Goal: Task Accomplishment & Management: Manage account settings

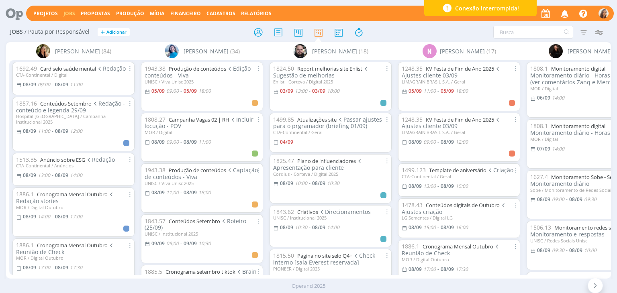
scroll to position [2366, 0]
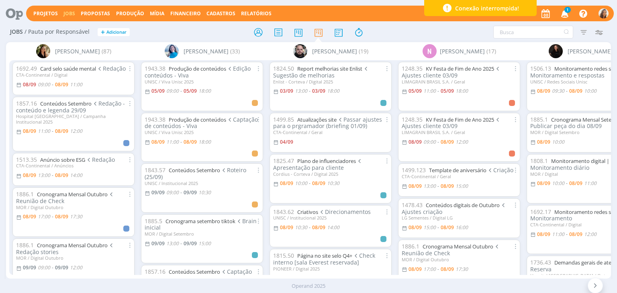
click at [567, 13] on icon "button" at bounding box center [565, 13] width 14 height 14
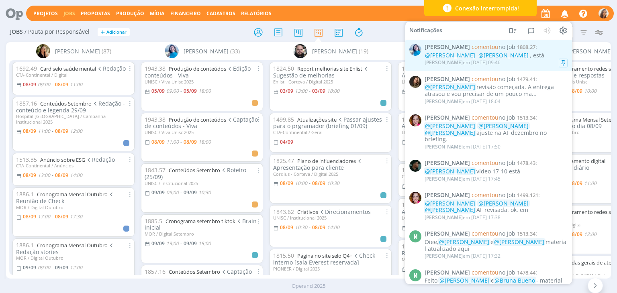
click at [524, 51] on span "Elisa Simon comentou no Job 1808.27 :" at bounding box center [496, 47] width 143 height 7
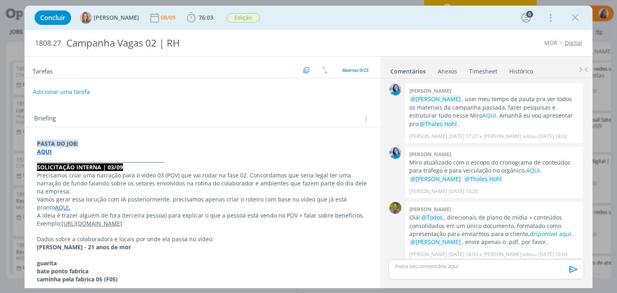
scroll to position [943, 0]
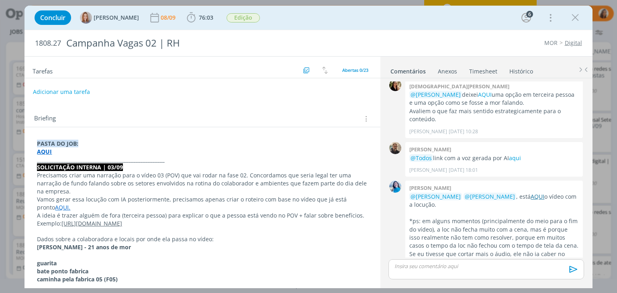
click at [531, 193] on link "AQUI" at bounding box center [538, 197] width 14 height 8
click at [576, 19] on icon "dialog" at bounding box center [575, 18] width 12 height 12
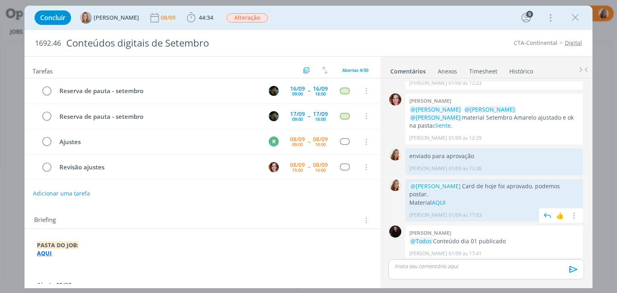
scroll to position [1654, 0]
click at [552, 276] on link "AQUI" at bounding box center [559, 280] width 14 height 8
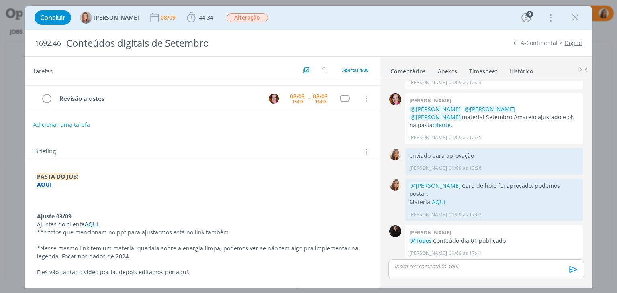
scroll to position [80, 0]
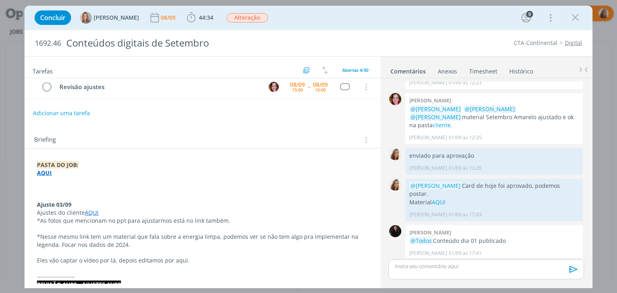
click at [45, 170] on strong "AQUI" at bounding box center [44, 173] width 15 height 8
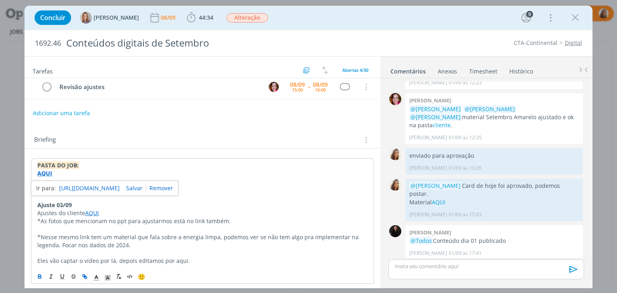
click at [116, 186] on link "https://sobeae.sharepoint.com/:f:/s/SOBEAE/Ei8LqqvzzbpFkt3St2bX-CgBwQ_mkJfEGjJl…" at bounding box center [89, 188] width 61 height 10
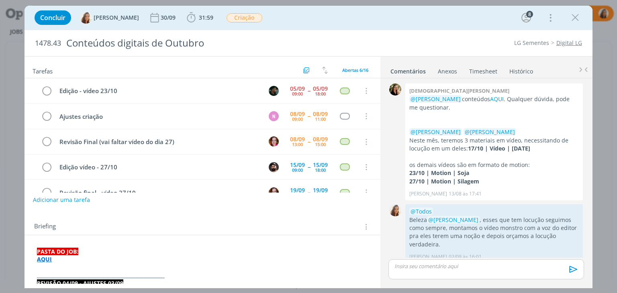
scroll to position [378, 0]
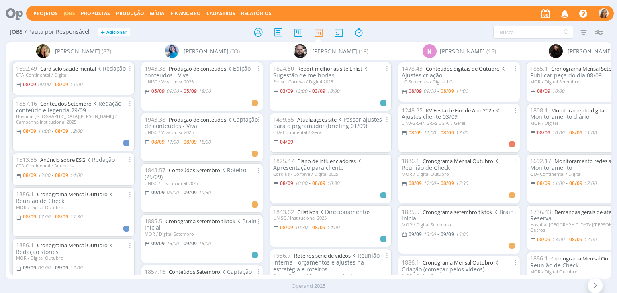
click at [5, 12] on icon at bounding box center [11, 14] width 16 height 16
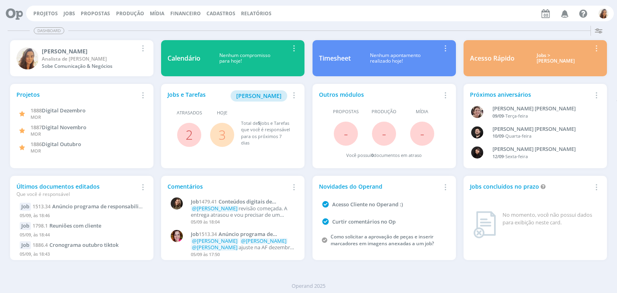
click at [184, 123] on div "Atrasados 2" at bounding box center [189, 128] width 43 height 37
click at [190, 137] on link "2" at bounding box center [189, 134] width 7 height 17
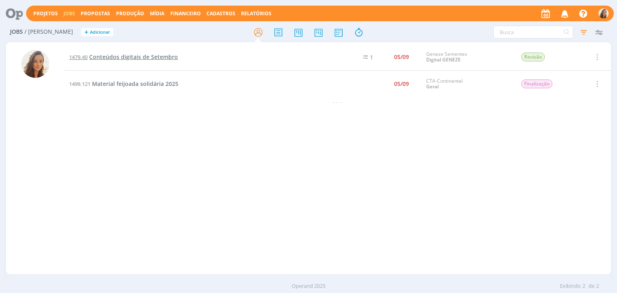
click at [148, 55] on span "Conteúdos digitais de Setembro" at bounding box center [133, 57] width 89 height 8
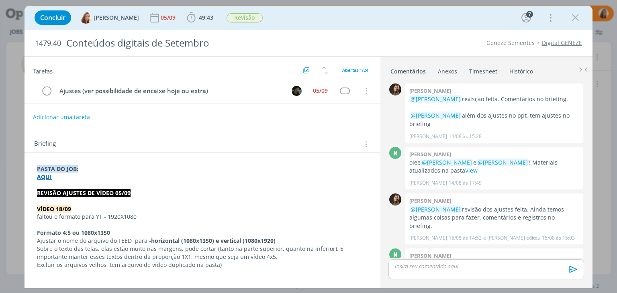
scroll to position [792, 0]
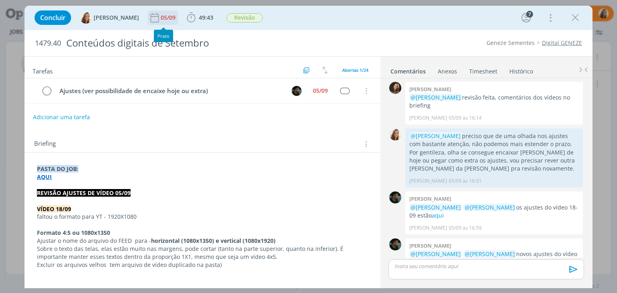
click at [164, 17] on div "05/09" at bounding box center [169, 18] width 16 height 6
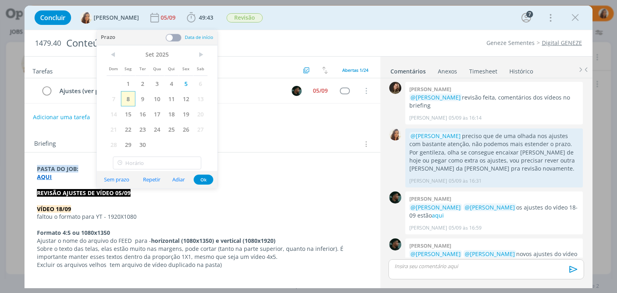
click at [130, 99] on span "8" at bounding box center [128, 98] width 14 height 15
click at [339, 25] on div "Concluir Vanessa Feron 08/09 49:43 Iniciar Apontar Data * 08/09/2025 Horas * 00…" at bounding box center [309, 17] width 556 height 19
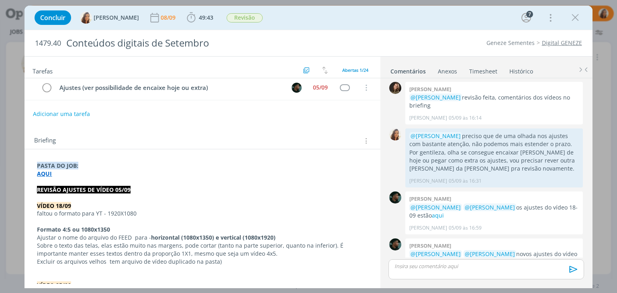
scroll to position [0, 0]
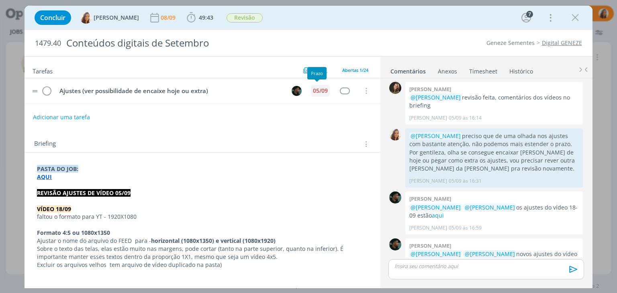
click at [318, 91] on div "05/09" at bounding box center [320, 91] width 15 height 6
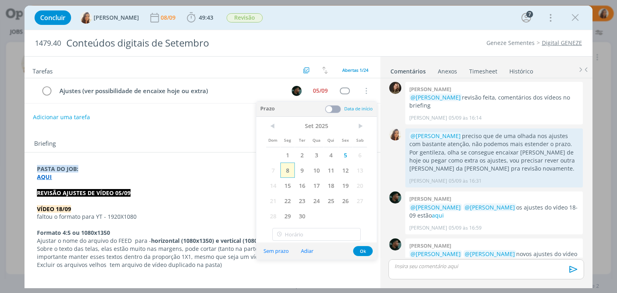
click at [286, 172] on span "8" at bounding box center [287, 170] width 14 height 15
click at [225, 128] on div "Tarefas Usar Job de template Criar template a partir deste job Visualizar Templ…" at bounding box center [203, 170] width 356 height 227
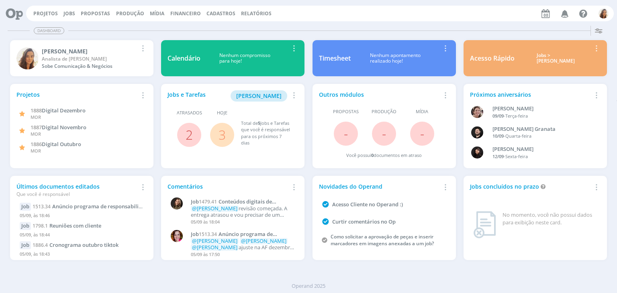
click at [70, 8] on div "Projetos Jobs Propostas Produção [GEOGRAPHIC_DATA] Financeiro Cadastros Relatór…" at bounding box center [320, 14] width 588 height 16
click at [65, 15] on link "Jobs" at bounding box center [69, 13] width 12 height 7
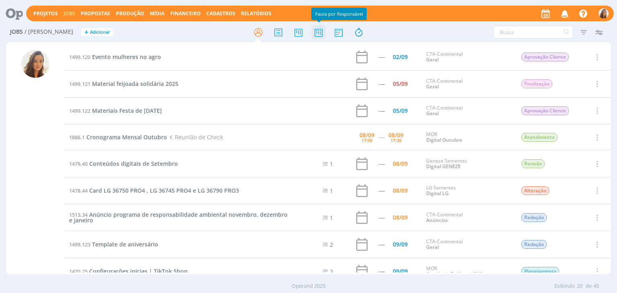
click at [320, 33] on icon at bounding box center [318, 33] width 14 height 16
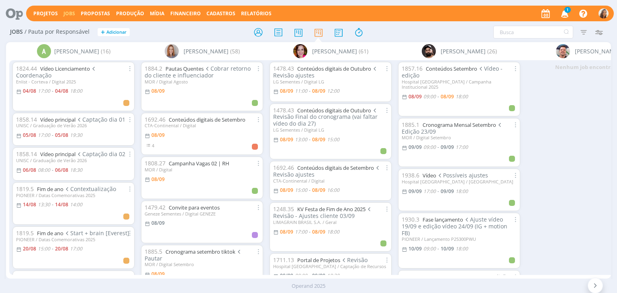
click at [560, 13] on icon "button" at bounding box center [565, 13] width 14 height 14
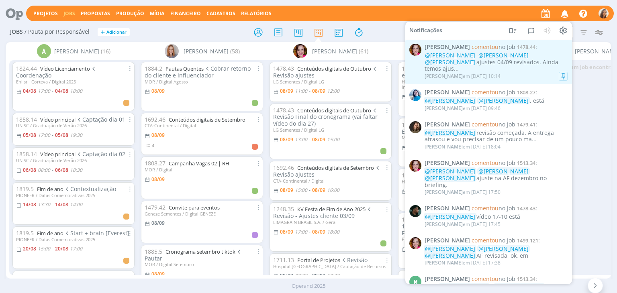
click at [475, 58] on span "@[PERSON_NAME]" at bounding box center [450, 62] width 50 height 8
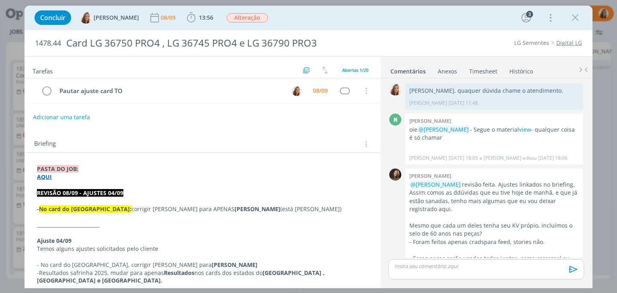
scroll to position [813, 0]
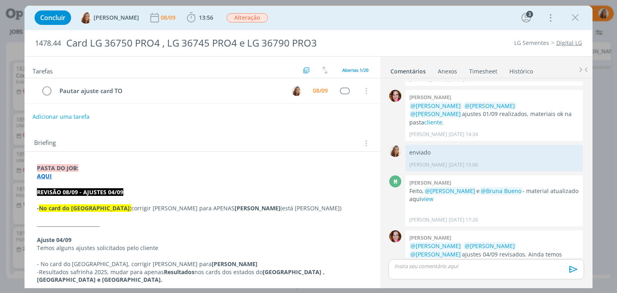
click at [63, 114] on button "Adicionar uma tarefa" at bounding box center [61, 117] width 57 height 14
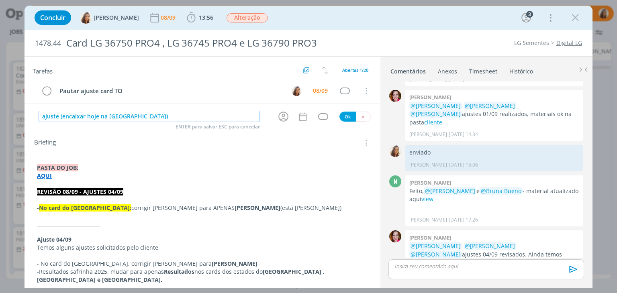
click at [61, 114] on input "ajuste (encaixar hoje na pauta)" at bounding box center [149, 116] width 221 height 11
click at [277, 118] on icon "dialog" at bounding box center [283, 116] width 12 height 12
type input "ajuste (ver possibilidade de encaixar hoje na pauta)"
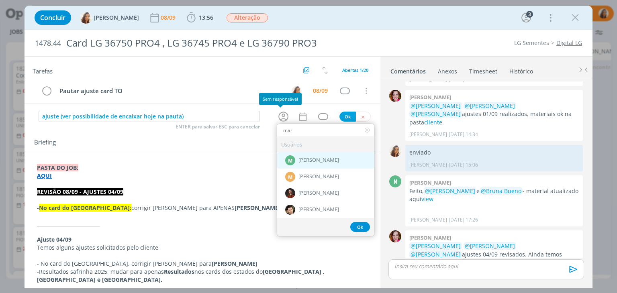
type input "mar"
click at [298, 157] on span "[PERSON_NAME]" at bounding box center [318, 160] width 41 height 6
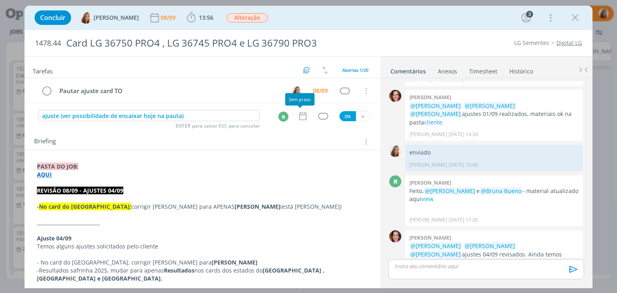
click at [302, 113] on icon "dialog" at bounding box center [303, 116] width 10 height 10
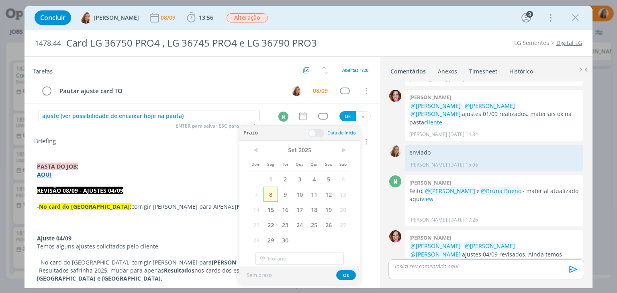
click at [272, 192] on span "8" at bounding box center [271, 194] width 14 height 15
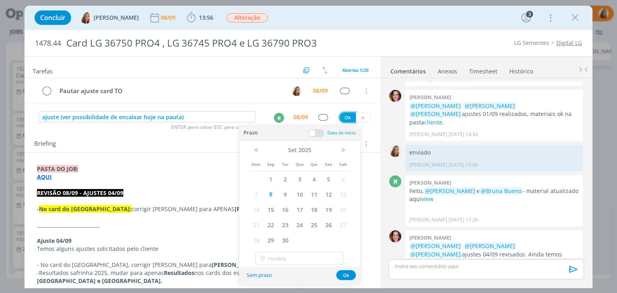
click at [345, 114] on button "Ok" at bounding box center [347, 117] width 16 height 10
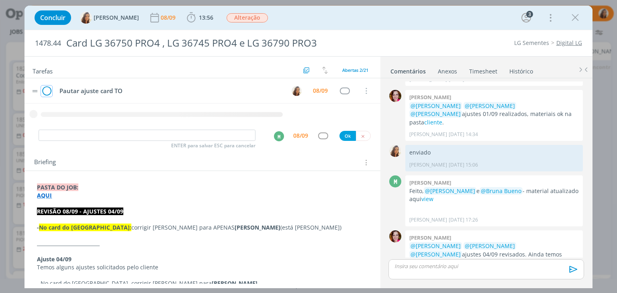
click at [45, 88] on icon "dialog" at bounding box center [46, 91] width 11 height 12
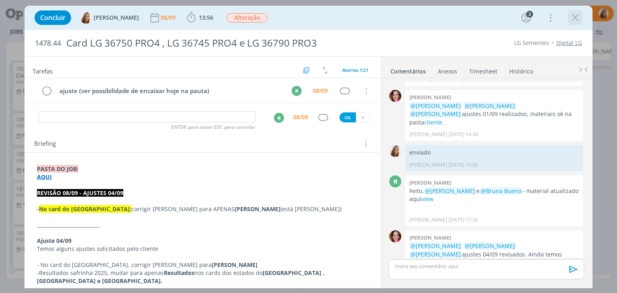
click at [578, 16] on icon "dialog" at bounding box center [575, 18] width 12 height 12
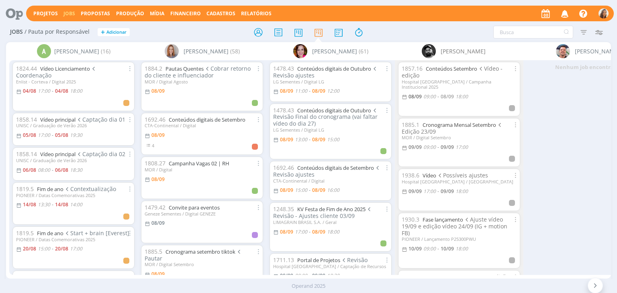
scroll to position [0, 94]
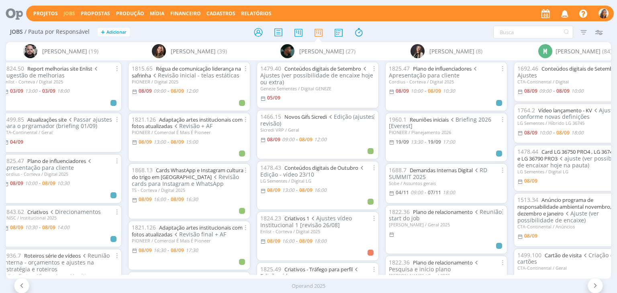
click at [294, 74] on span "Ajustes (ver possibilidade de encaixe hoje ou extra)" at bounding box center [316, 75] width 113 height 21
click at [295, 72] on span "Ajustes (ver possibilidade de encaixe hoje ou extra)" at bounding box center [316, 75] width 113 height 21
click at [296, 71] on link "Conteúdos digitais de Setembro" at bounding box center [322, 68] width 77 height 7
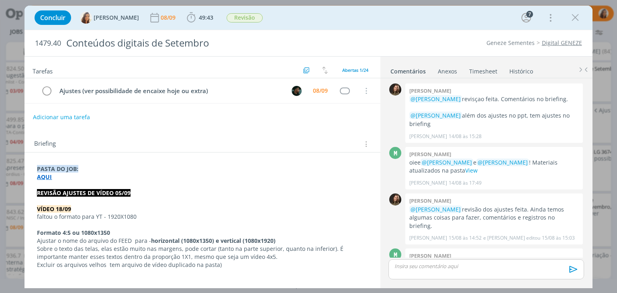
scroll to position [792, 0]
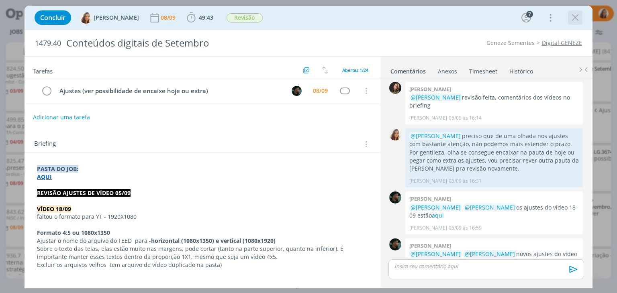
click at [576, 14] on icon "dialog" at bounding box center [575, 18] width 12 height 12
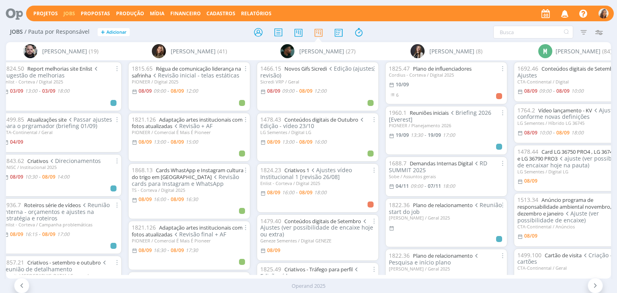
click at [13, 12] on icon at bounding box center [11, 14] width 16 height 16
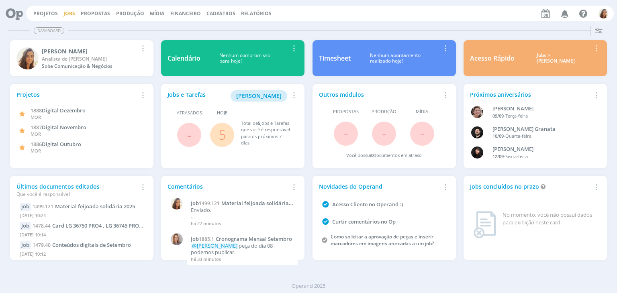
click at [66, 13] on link "Jobs" at bounding box center [69, 13] width 12 height 7
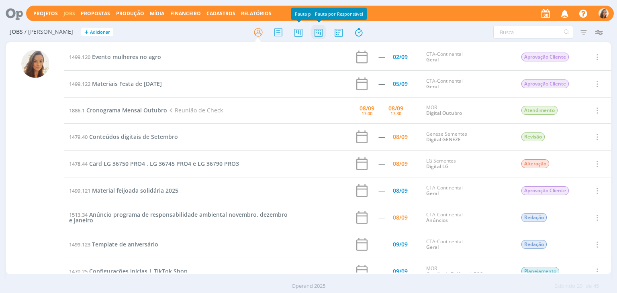
click at [318, 31] on icon at bounding box center [318, 33] width 14 height 16
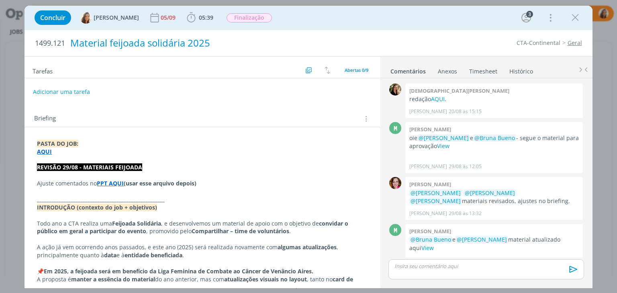
scroll to position [173, 0]
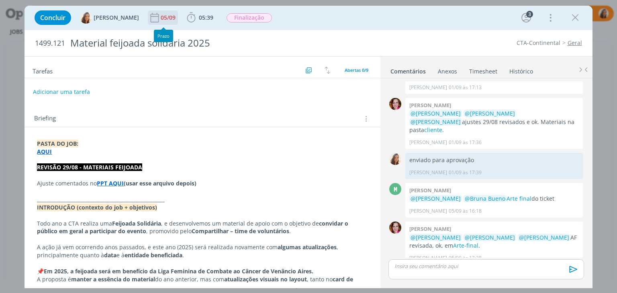
click at [161, 19] on div "05/09" at bounding box center [169, 18] width 16 height 6
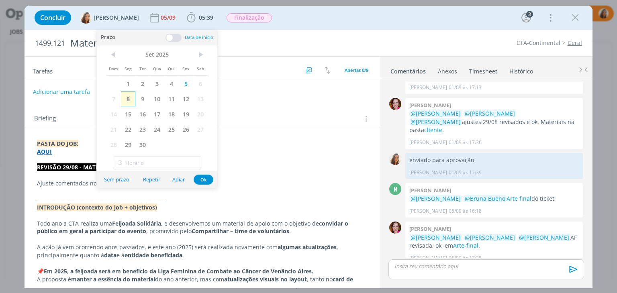
click at [129, 95] on span "8" at bounding box center [128, 98] width 14 height 15
click at [262, 111] on div "Briefing Briefings Predefinidos Versões do Briefing Ver Briefing do Projeto" at bounding box center [203, 117] width 356 height 22
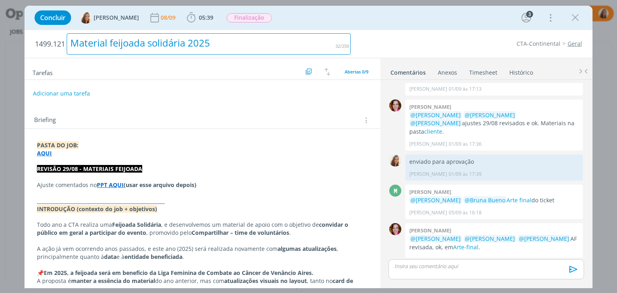
click at [116, 42] on div "Material feijoada solidária 2025" at bounding box center [209, 43] width 284 height 21
copy div "Material feijoada solidária 2025"
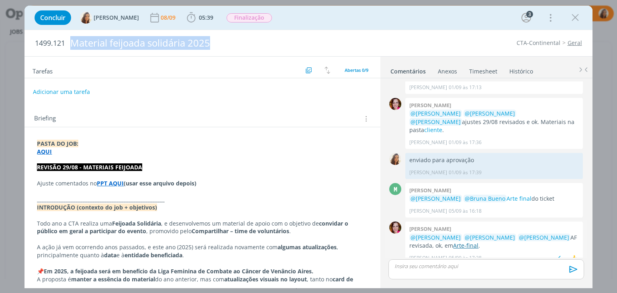
click at [453, 242] on link "Arte-final" at bounding box center [465, 246] width 25 height 8
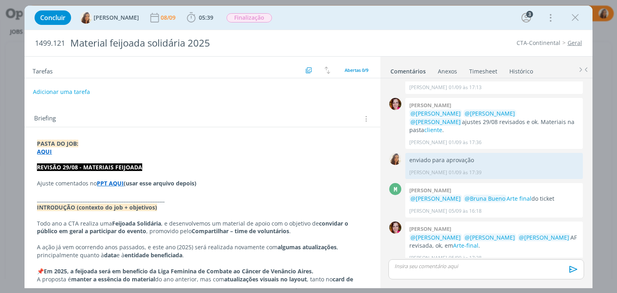
click at [444, 262] on div "dialog" at bounding box center [485, 270] width 195 height 20
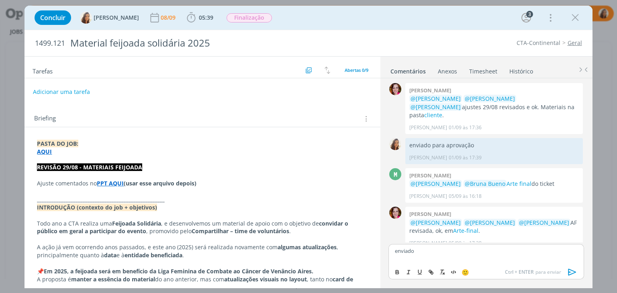
click at [570, 274] on icon "dialog" at bounding box center [572, 272] width 12 height 12
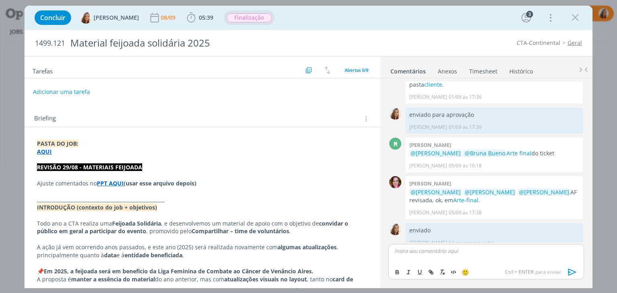
click at [237, 15] on span "Finalização" at bounding box center [249, 17] width 45 height 9
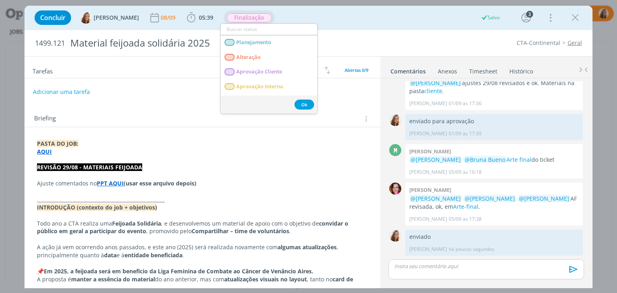
scroll to position [203, 0]
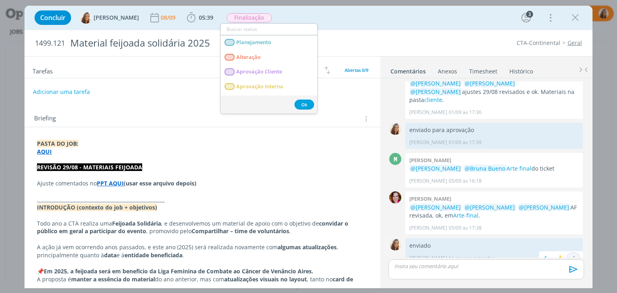
click at [572, 256] on icon "dialog" at bounding box center [573, 260] width 9 height 8
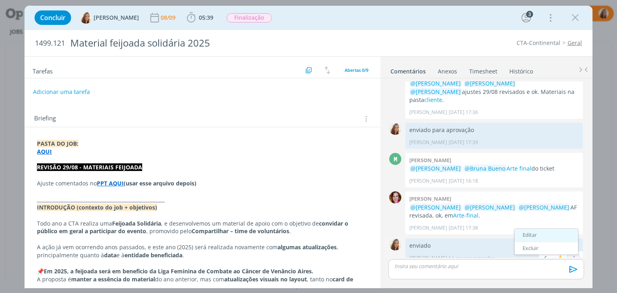
click at [539, 229] on link "Editar" at bounding box center [546, 235] width 63 height 13
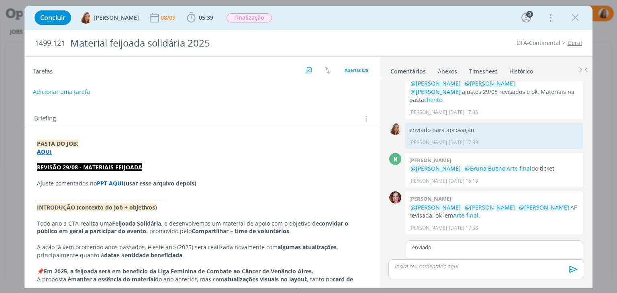
scroll to position [205, 0]
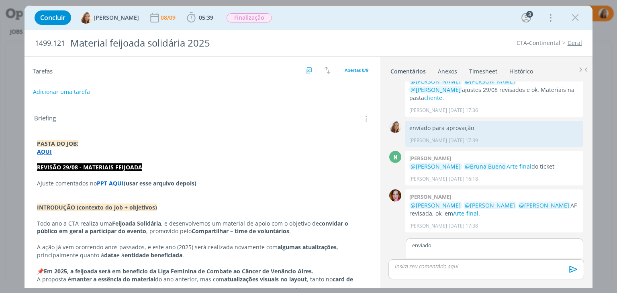
click at [469, 242] on p "enviado" at bounding box center [494, 245] width 165 height 7
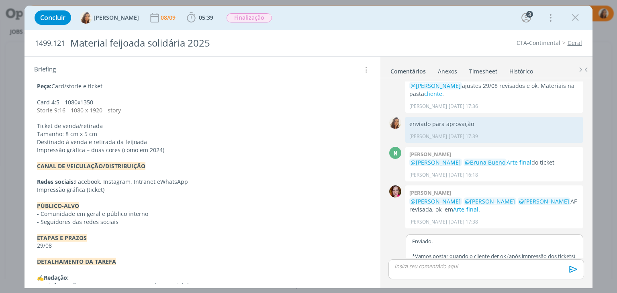
scroll to position [225, 0]
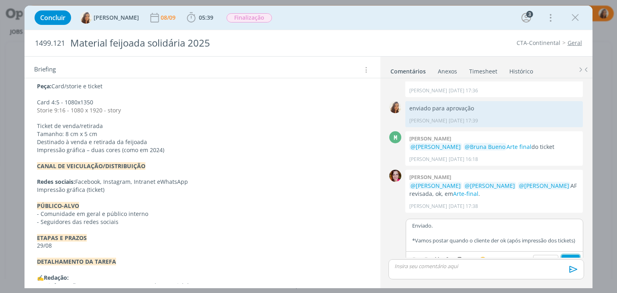
click at [564, 255] on button "Salvar" at bounding box center [571, 260] width 18 height 10
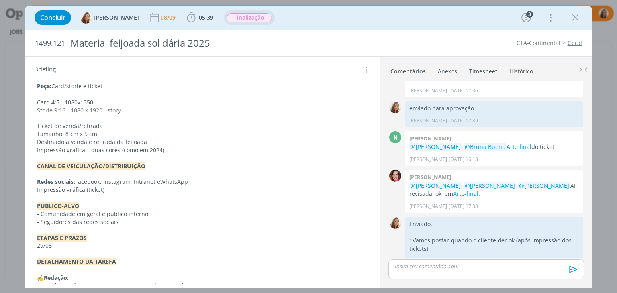
click at [247, 17] on span "Finalização" at bounding box center [249, 17] width 45 height 9
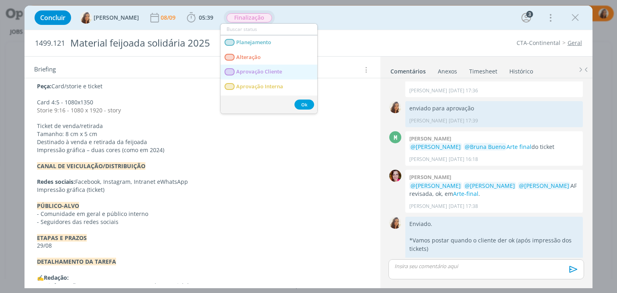
click at [252, 67] on Cliente "Aprovação Cliente" at bounding box center [269, 72] width 97 height 15
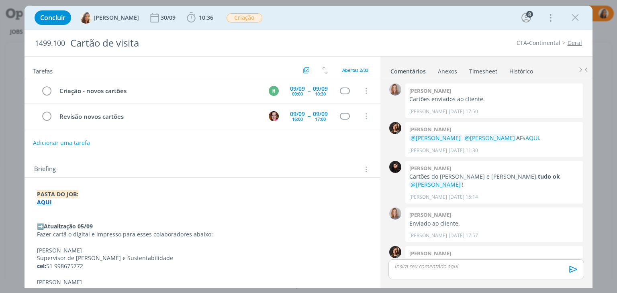
scroll to position [669, 0]
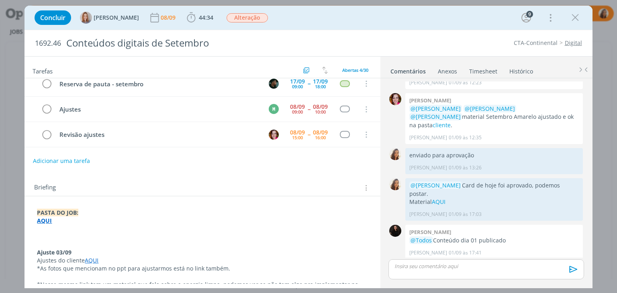
scroll to position [121, 0]
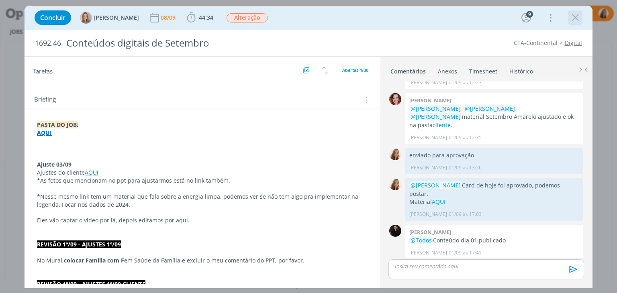
click at [578, 16] on icon "dialog" at bounding box center [575, 18] width 12 height 12
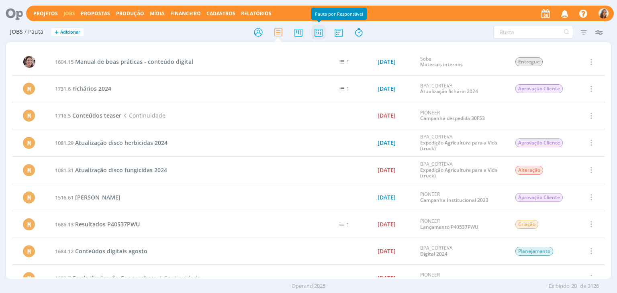
click at [313, 32] on icon at bounding box center [318, 33] width 14 height 16
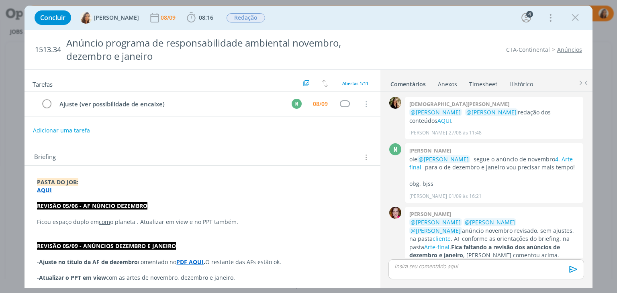
scroll to position [205, 0]
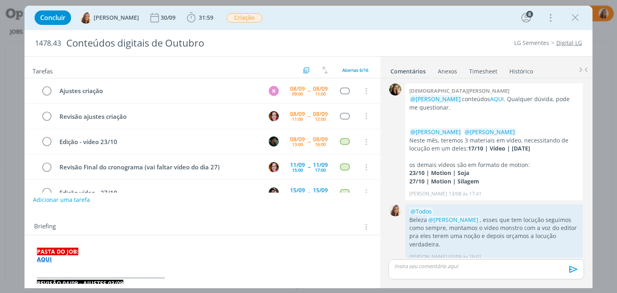
scroll to position [378, 0]
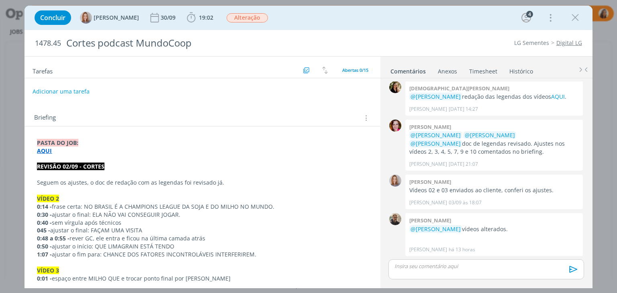
click at [71, 87] on button "Adicionar uma tarefa" at bounding box center [61, 92] width 57 height 14
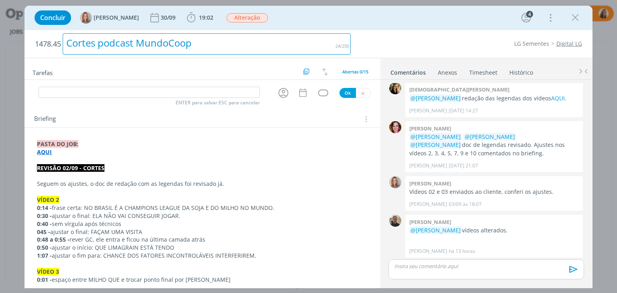
click at [261, 41] on div "Cortes podcast MundoCoop" at bounding box center [207, 43] width 288 height 21
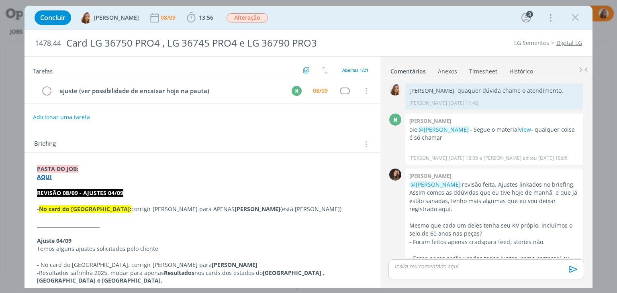
scroll to position [813, 0]
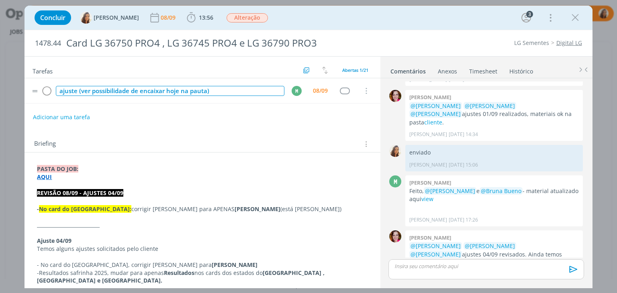
click at [133, 87] on div "ajuste (ver possibilidade de encaixar hoje na pauta)" at bounding box center [170, 91] width 228 height 10
copy div "ajuste (ver possibilidade de encaixar hoje na pauta)"
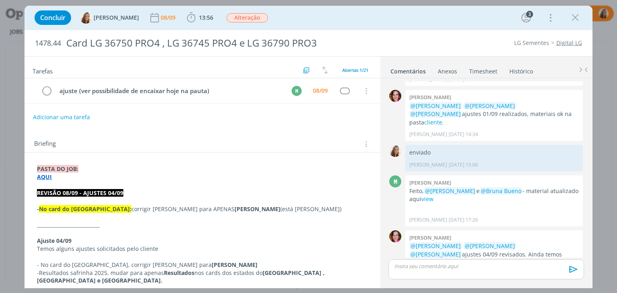
click at [136, 126] on div "Tarefas Usar Job de template Criar template a partir deste job Visualizar Templ…" at bounding box center [203, 170] width 356 height 227
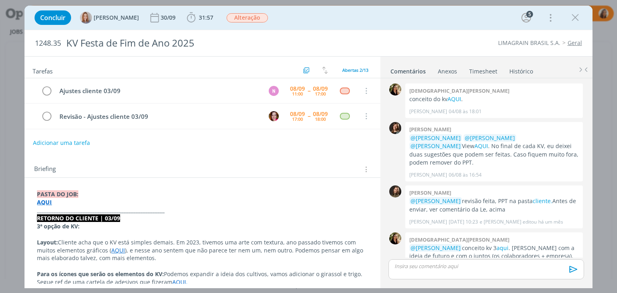
scroll to position [143, 0]
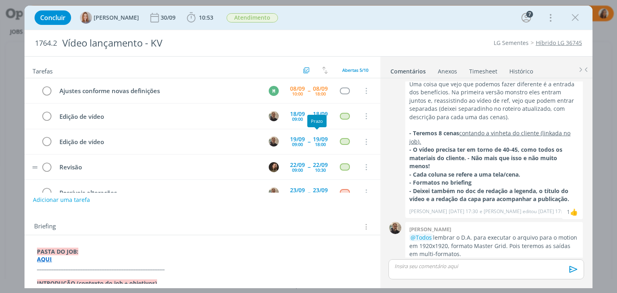
scroll to position [17, 0]
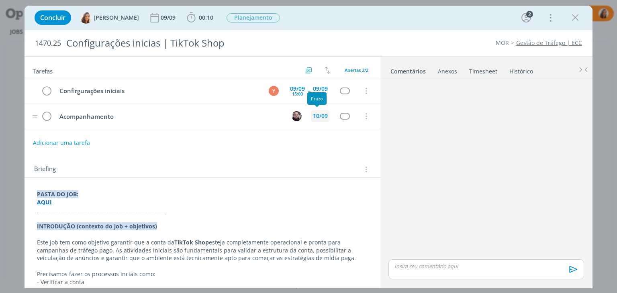
click at [323, 118] on div "10/09" at bounding box center [320, 116] width 15 height 6
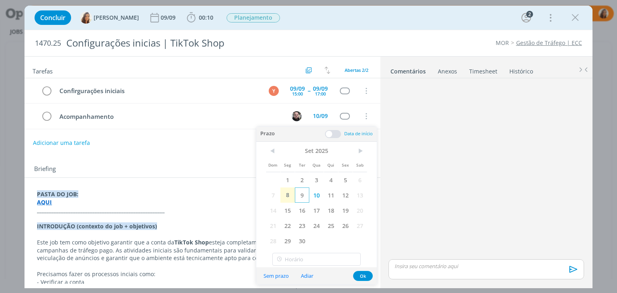
click at [307, 195] on span "9" at bounding box center [302, 195] width 14 height 15
click at [236, 166] on div "Briefing Briefings Predefinidos Versões do Briefing Ver Briefing do Projeto" at bounding box center [203, 169] width 338 height 10
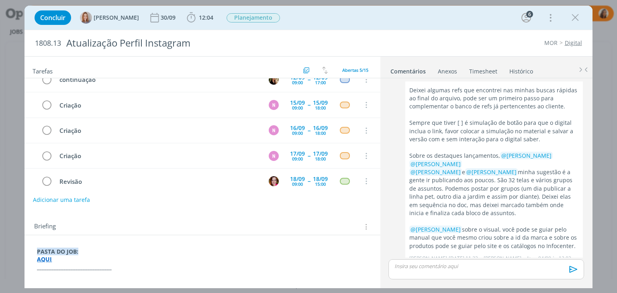
scroll to position [17, 0]
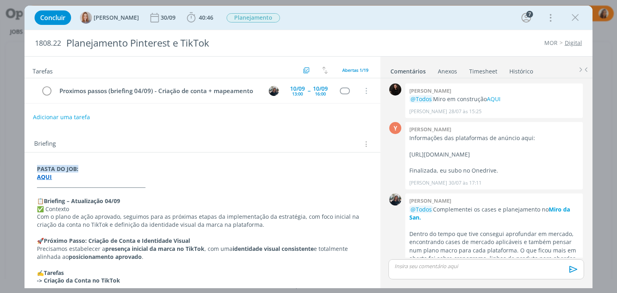
scroll to position [352, 0]
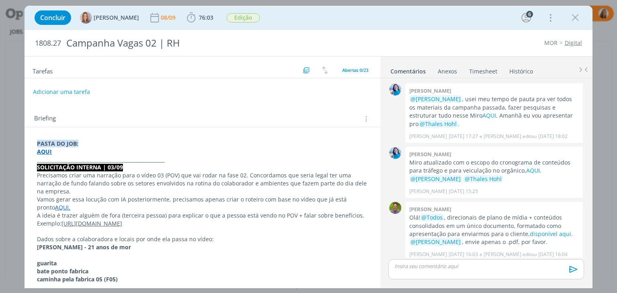
scroll to position [943, 0]
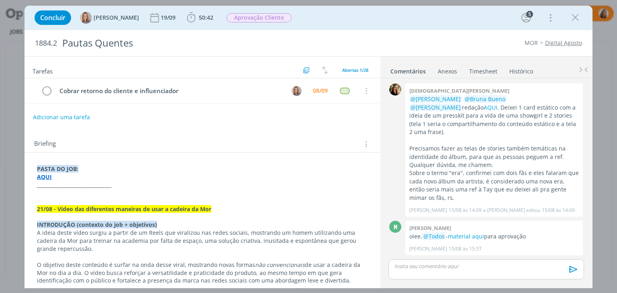
scroll to position [582, 0]
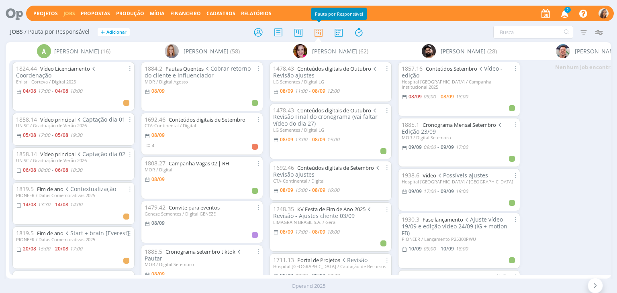
click at [566, 8] on span "2" at bounding box center [567, 10] width 6 height 6
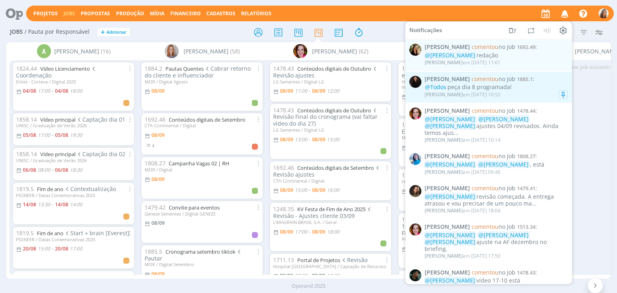
click at [524, 86] on div "@Todos peça dia 8 programada!" at bounding box center [496, 87] width 143 height 7
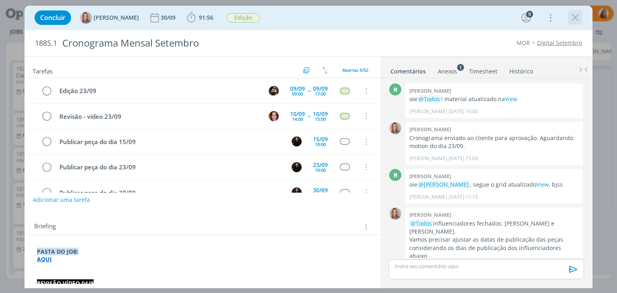
scroll to position [1122, 0]
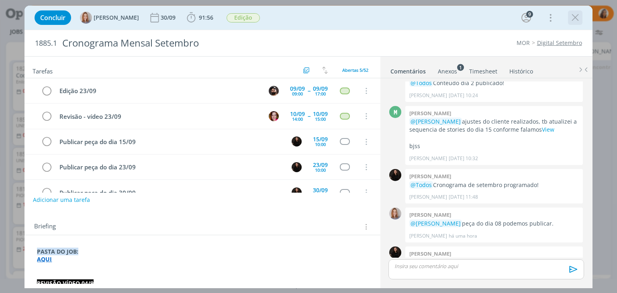
click at [577, 20] on icon "dialog" at bounding box center [575, 18] width 12 height 12
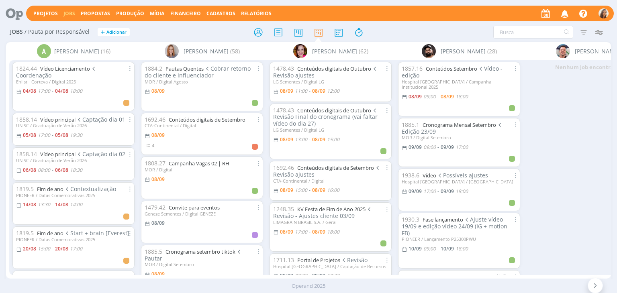
click at [565, 14] on icon "button" at bounding box center [565, 13] width 14 height 14
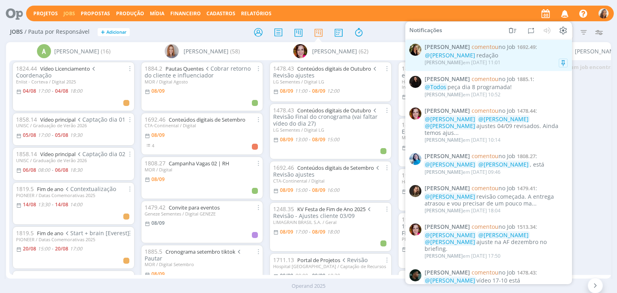
click at [513, 55] on div "@[PERSON_NAME] redação" at bounding box center [496, 55] width 143 height 7
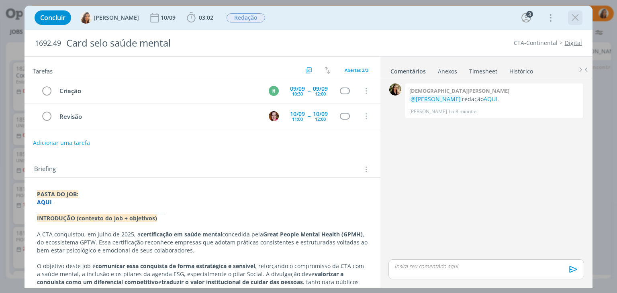
click at [574, 16] on icon "dialog" at bounding box center [575, 18] width 12 height 12
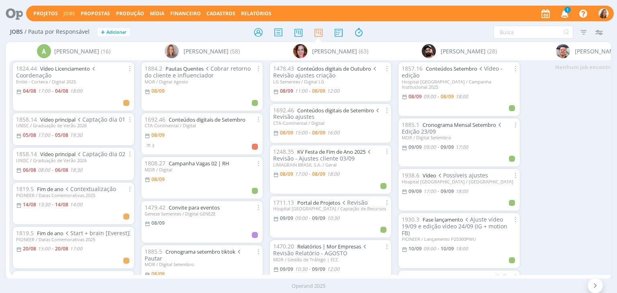
click at [563, 14] on icon "button" at bounding box center [565, 13] width 14 height 14
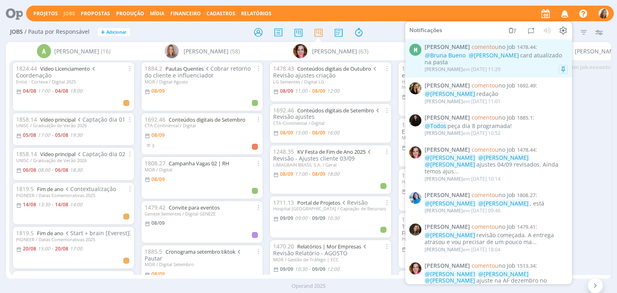
click at [511, 70] on div "[PERSON_NAME] em [DATE] 11:29" at bounding box center [496, 69] width 143 height 8
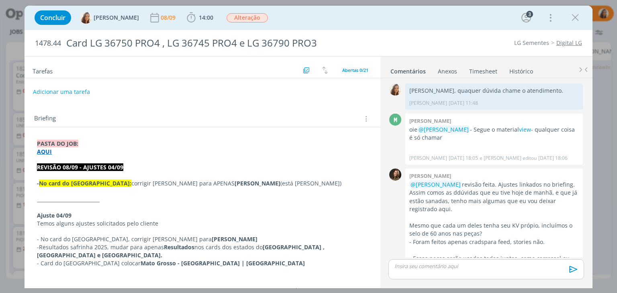
scroll to position [860, 0]
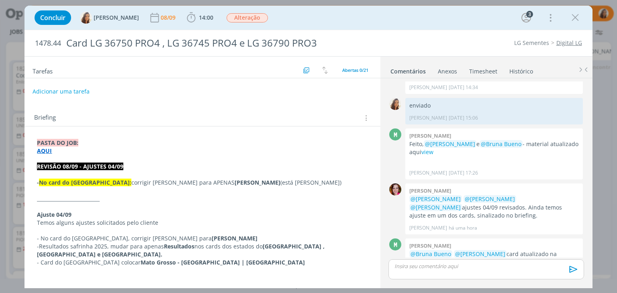
click at [69, 92] on button "Adicionar uma tarefa" at bounding box center [61, 92] width 57 height 14
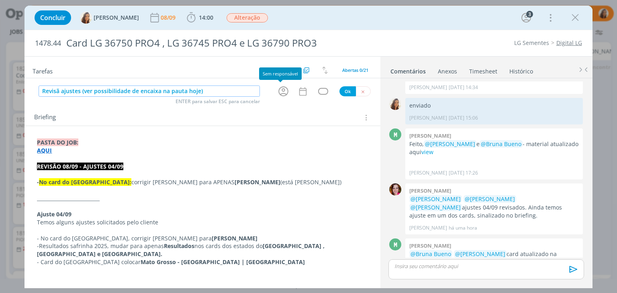
click at [284, 90] on icon "dialog" at bounding box center [283, 91] width 12 height 12
type input "Revisã ajustes (ver possibilidade de encaixa na pauta hoje)"
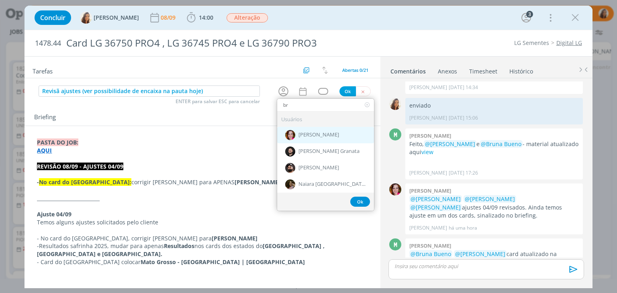
type input "br"
click at [300, 138] on div "[PERSON_NAME]" at bounding box center [325, 135] width 97 height 16
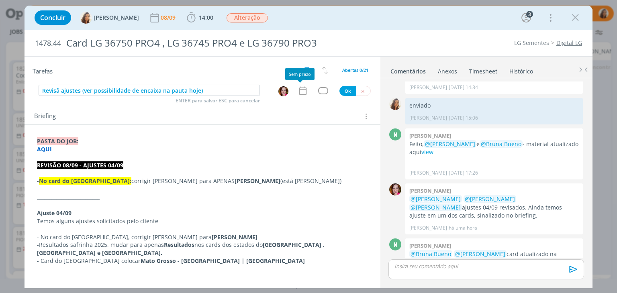
click at [298, 90] on icon "dialog" at bounding box center [303, 91] width 10 height 10
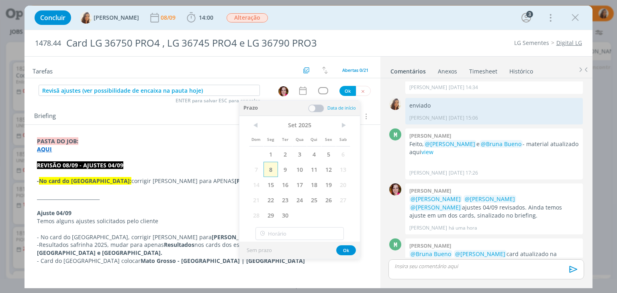
click at [266, 168] on span "8" at bounding box center [271, 169] width 14 height 15
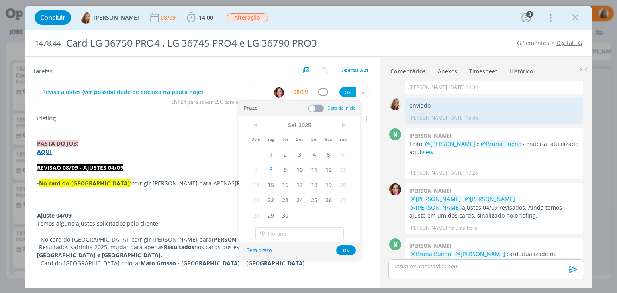
click at [59, 89] on input "Revisã ajustes (ver possibilidade de encaixa na pauta hoje)" at bounding box center [147, 91] width 217 height 11
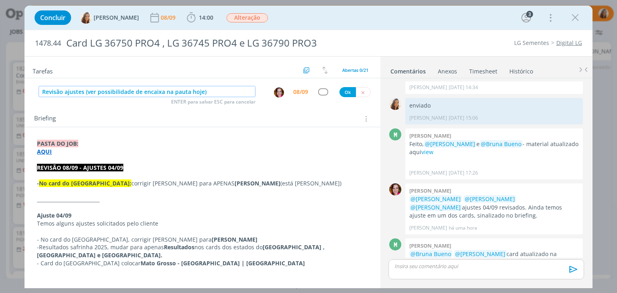
type input "Revisão ajustes (ver possibilidade de encaixa na pauta hoje)"
click at [347, 87] on button "Ok" at bounding box center [347, 92] width 16 height 10
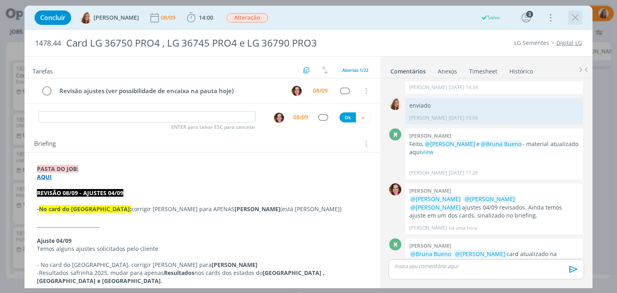
click at [579, 16] on icon "dialog" at bounding box center [575, 18] width 12 height 12
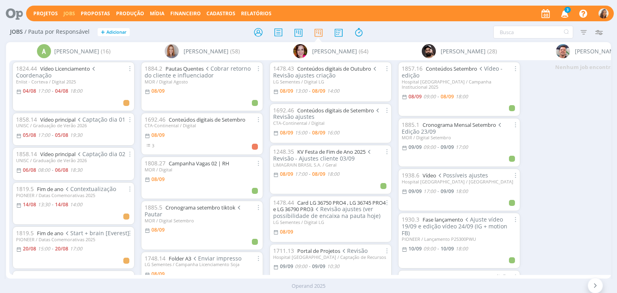
click at [569, 14] on icon "button" at bounding box center [565, 13] width 14 height 14
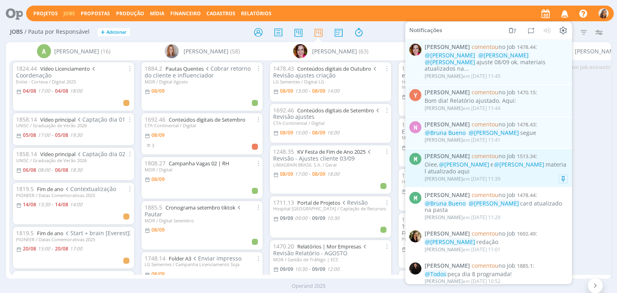
click at [499, 167] on div "Oiee, @[PERSON_NAME] e @[PERSON_NAME] material atualizado aqui" at bounding box center [496, 168] width 143 height 14
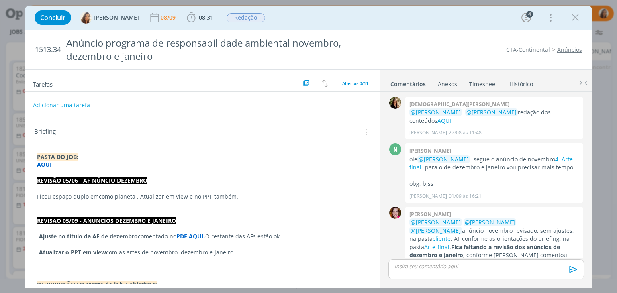
scroll to position [260, 0]
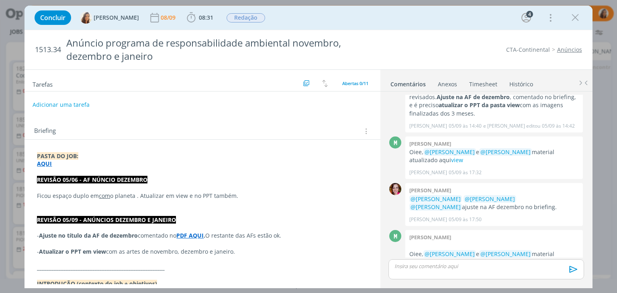
click at [83, 106] on button "Adicionar uma tarefa" at bounding box center [61, 105] width 57 height 14
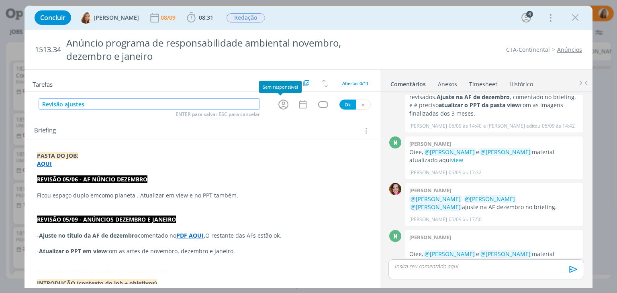
click at [281, 105] on icon "dialog" at bounding box center [283, 104] width 12 height 12
type input "Revisão ajustes"
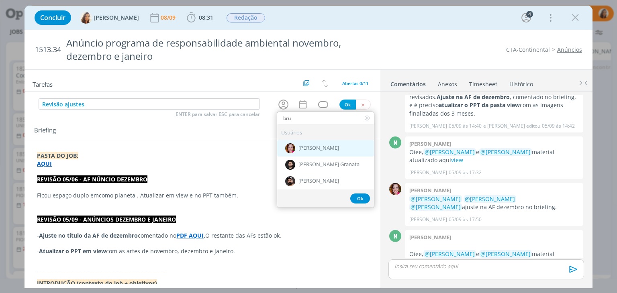
type input "bru"
click at [327, 145] on span "[PERSON_NAME]" at bounding box center [318, 148] width 41 height 6
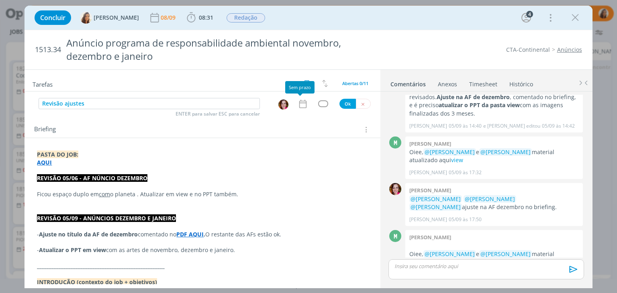
click at [299, 108] on icon "dialog" at bounding box center [303, 104] width 10 height 10
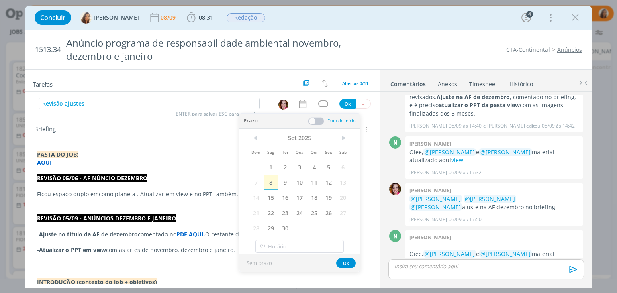
click at [272, 184] on span "8" at bounding box center [271, 182] width 14 height 15
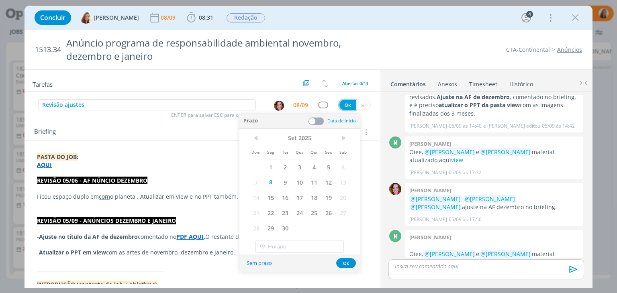
click at [348, 104] on button "Ok" at bounding box center [347, 105] width 16 height 10
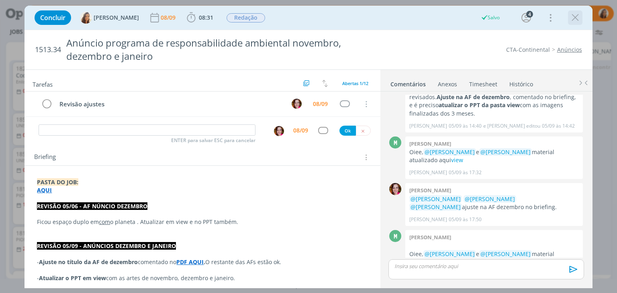
click at [579, 15] on icon "dialog" at bounding box center [575, 18] width 12 height 12
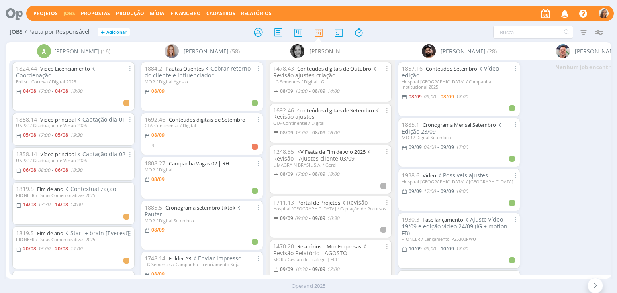
click at [564, 13] on div at bounding box center [308, 146] width 617 height 293
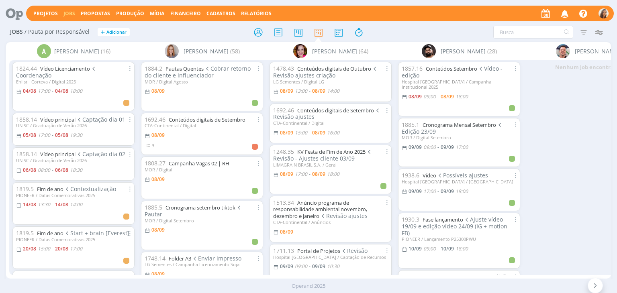
click at [568, 12] on icon "button" at bounding box center [565, 13] width 14 height 14
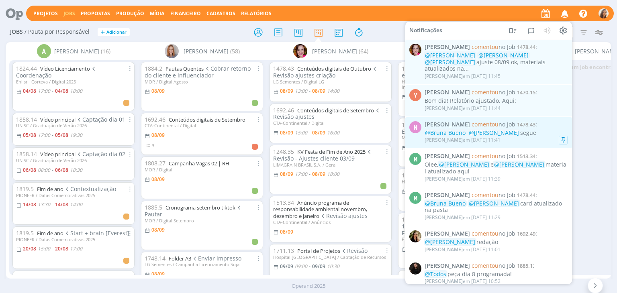
click at [523, 129] on div "@Bruna Bueno @[PERSON_NAME] segue" at bounding box center [496, 132] width 143 height 7
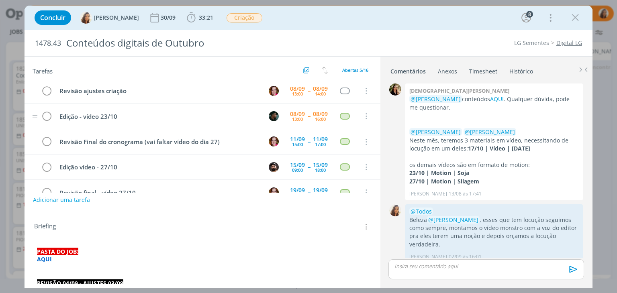
scroll to position [433, 0]
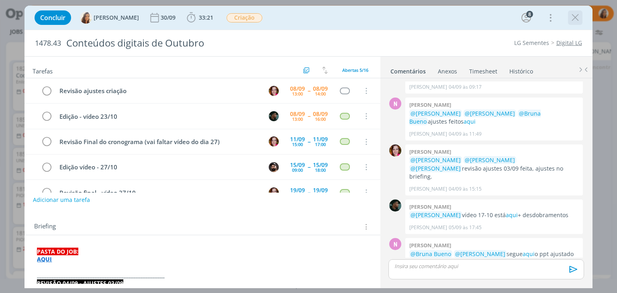
click at [575, 15] on icon "dialog" at bounding box center [575, 18] width 12 height 12
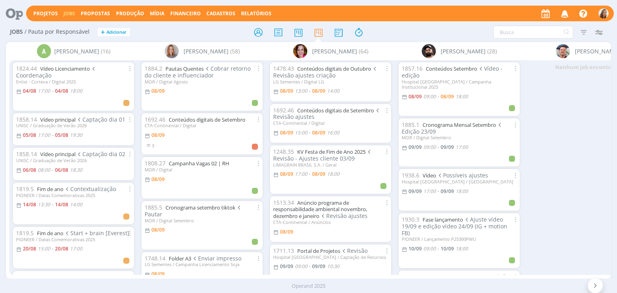
click at [564, 10] on icon "button" at bounding box center [565, 13] width 14 height 14
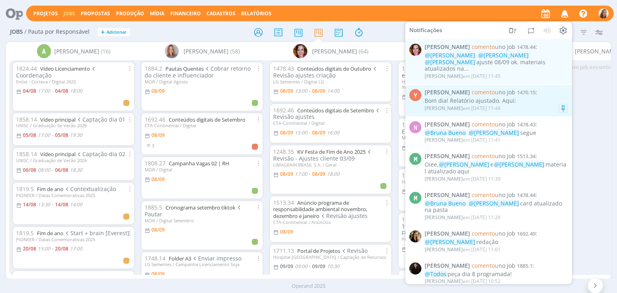
click at [531, 89] on span "[PERSON_NAME] comentou no Job 1470.15 :" at bounding box center [496, 92] width 143 height 7
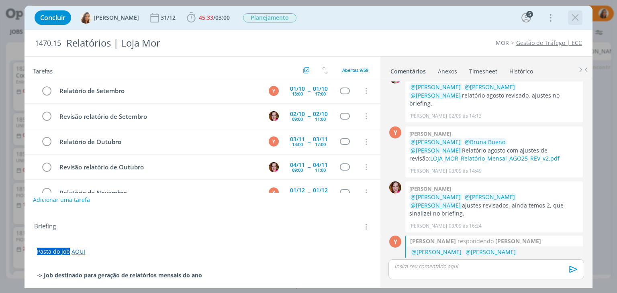
click at [576, 15] on icon "dialog" at bounding box center [575, 18] width 12 height 12
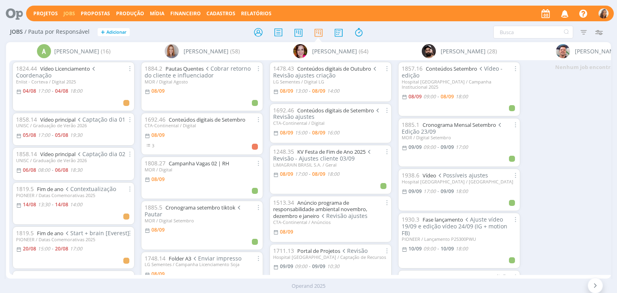
click at [561, 12] on icon "button" at bounding box center [565, 13] width 14 height 14
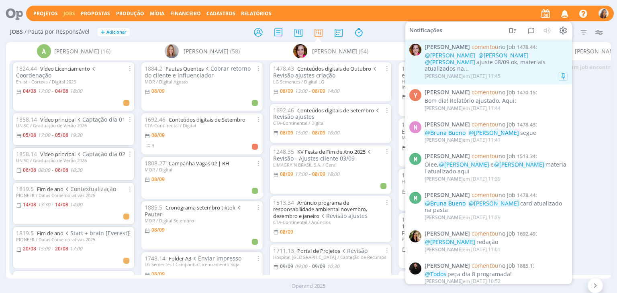
click at [534, 72] on div "[PERSON_NAME] em [DATE] 11:45" at bounding box center [496, 76] width 143 height 8
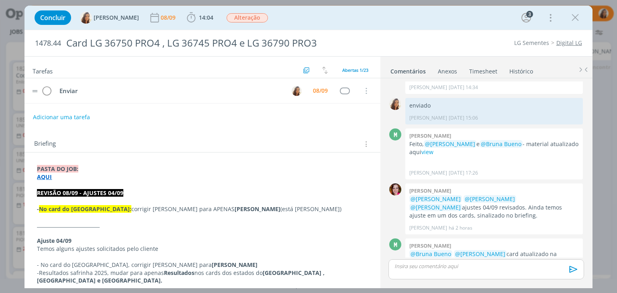
scroll to position [907, 0]
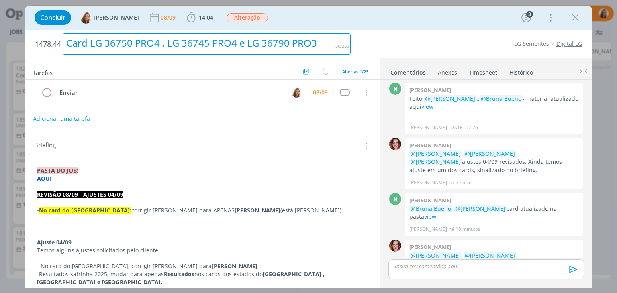
click at [288, 48] on div "Card LG 36750 PRO4 , LG 36745 PRO4 e LG 36790 PRO3" at bounding box center [207, 43] width 288 height 21
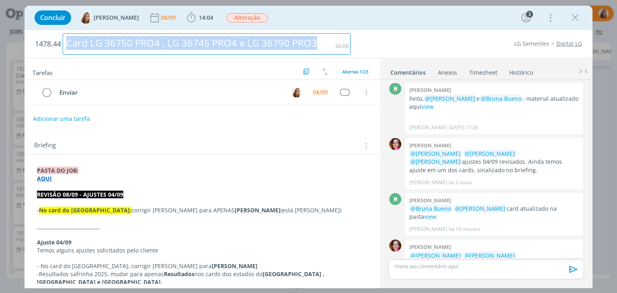
click at [288, 48] on div "Card LG 36750 PRO4 , LG 36745 PRO4 e LG 36790 PRO3" at bounding box center [207, 43] width 288 height 21
copy div "Card LG 36750 PRO4 , LG 36745 PRO4 e LG 36790 PRO3"
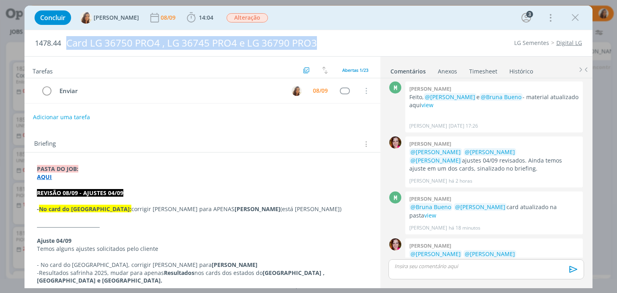
click at [442, 267] on link "cliente" at bounding box center [433, 271] width 18 height 8
click at [44, 92] on icon "dialog" at bounding box center [46, 91] width 11 height 12
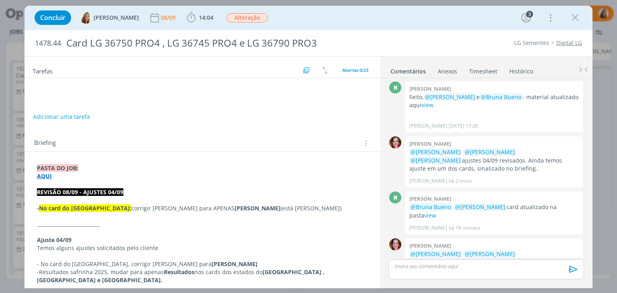
click at [506, 253] on div "[PERSON_NAME] @[PERSON_NAME] @[PERSON_NAME] @[PERSON_NAME] ajuste 08/09 ok, mat…" at bounding box center [494, 264] width 178 height 51
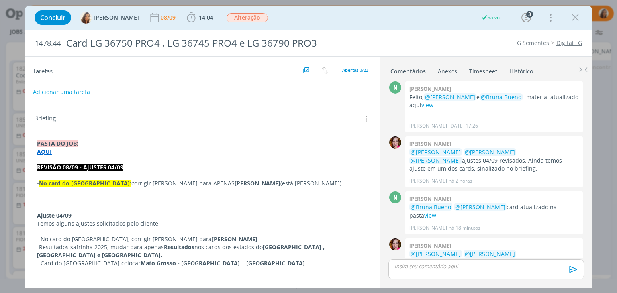
click at [505, 262] on div "dialog" at bounding box center [485, 270] width 195 height 20
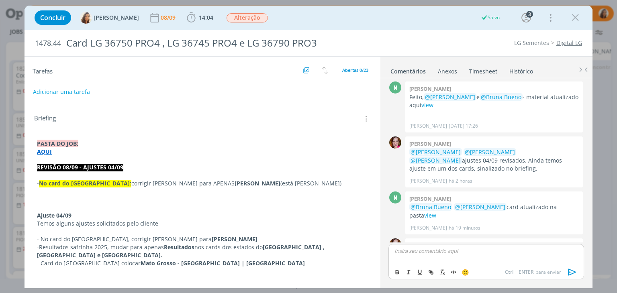
scroll to position [922, 0]
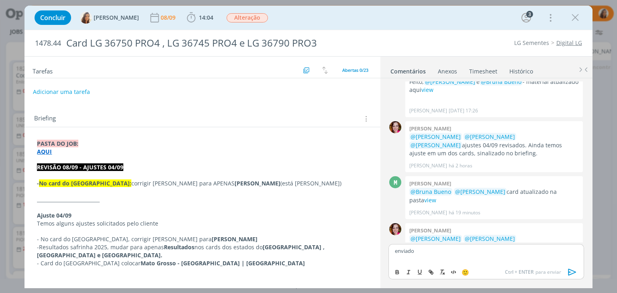
click at [569, 274] on icon "dialog" at bounding box center [572, 272] width 12 height 12
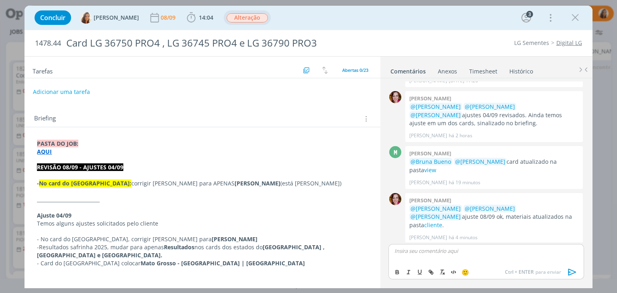
drag, startPoint x: 238, startPoint y: 17, endPoint x: 239, endPoint y: 23, distance: 6.1
click at [238, 17] on span "Alteração" at bounding box center [247, 17] width 41 height 9
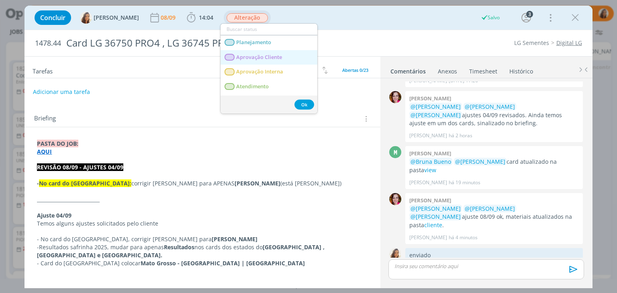
scroll to position [937, 0]
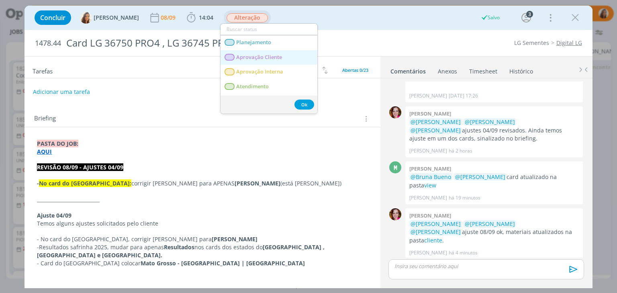
click at [260, 53] on Cliente "Aprovação Cliente" at bounding box center [269, 57] width 97 height 15
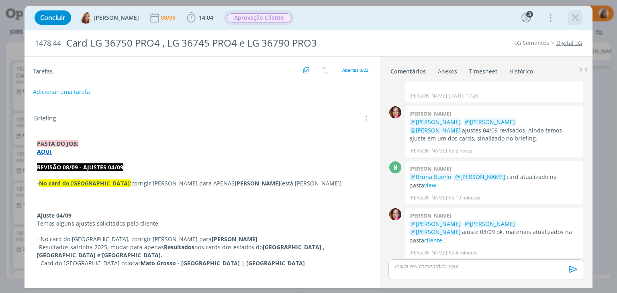
click at [579, 18] on icon "dialog" at bounding box center [575, 18] width 12 height 12
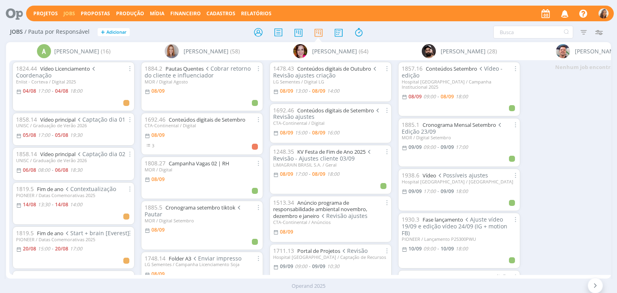
click at [568, 13] on icon "button" at bounding box center [565, 13] width 14 height 14
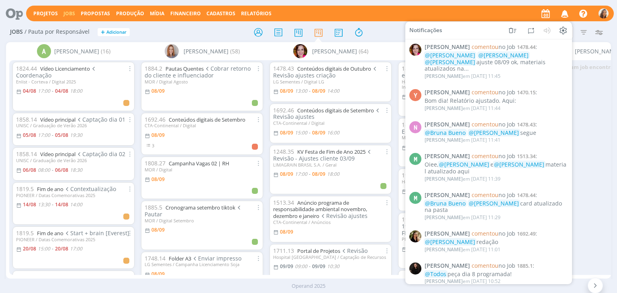
click at [383, 37] on div at bounding box center [309, 32] width 202 height 14
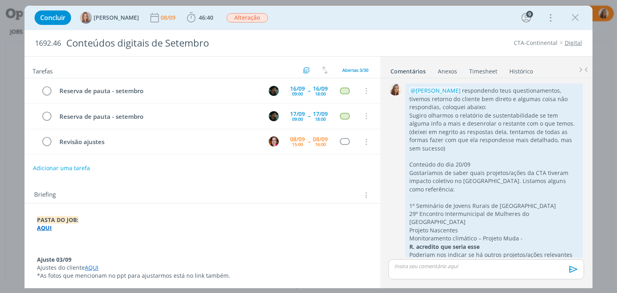
scroll to position [1202, 0]
